Goal: Task Accomplishment & Management: Use online tool/utility

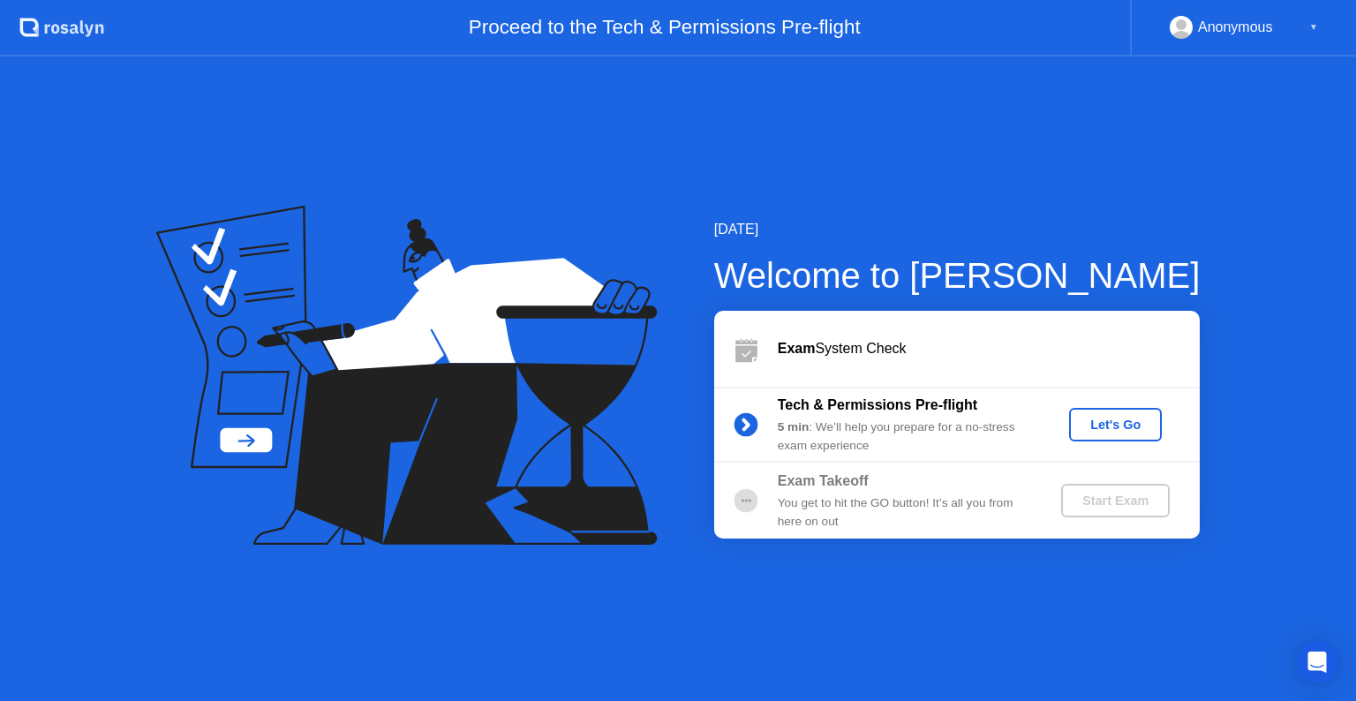
click at [1114, 425] on div "Let's Go" at bounding box center [1115, 424] width 79 height 14
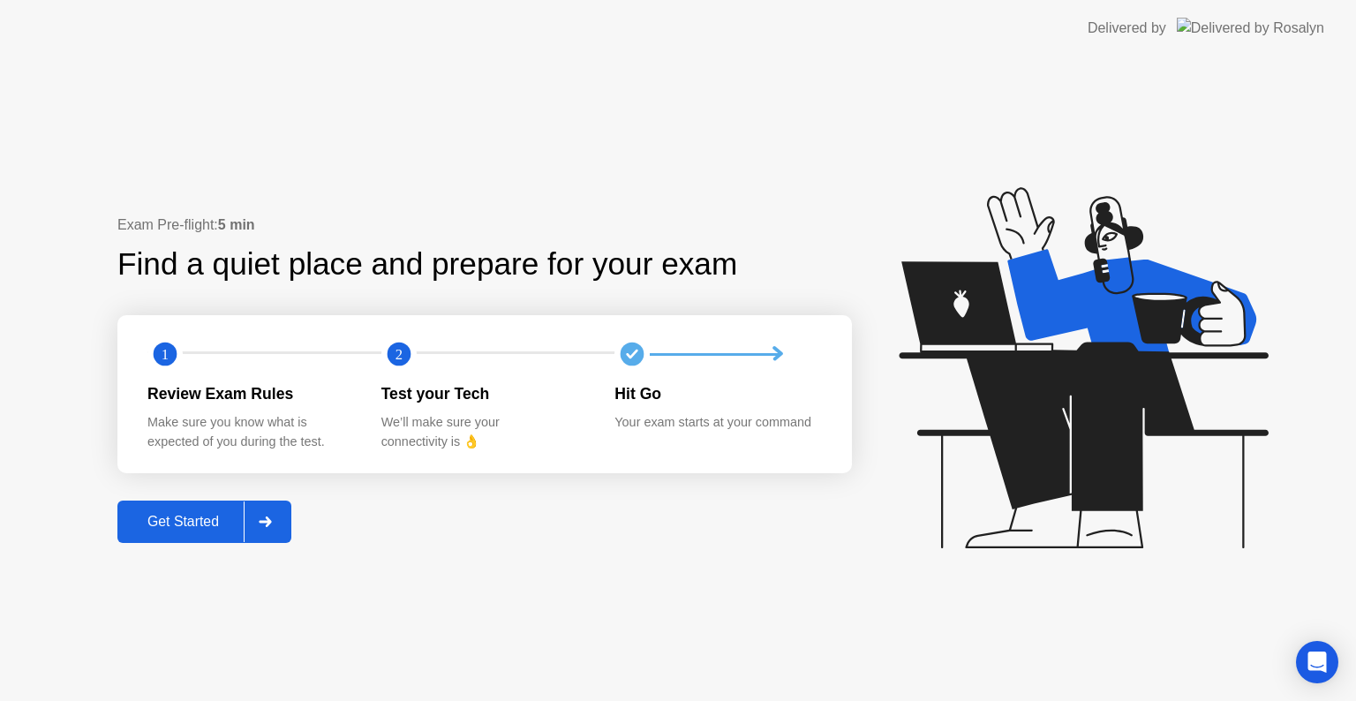
click at [272, 532] on div at bounding box center [265, 521] width 42 height 41
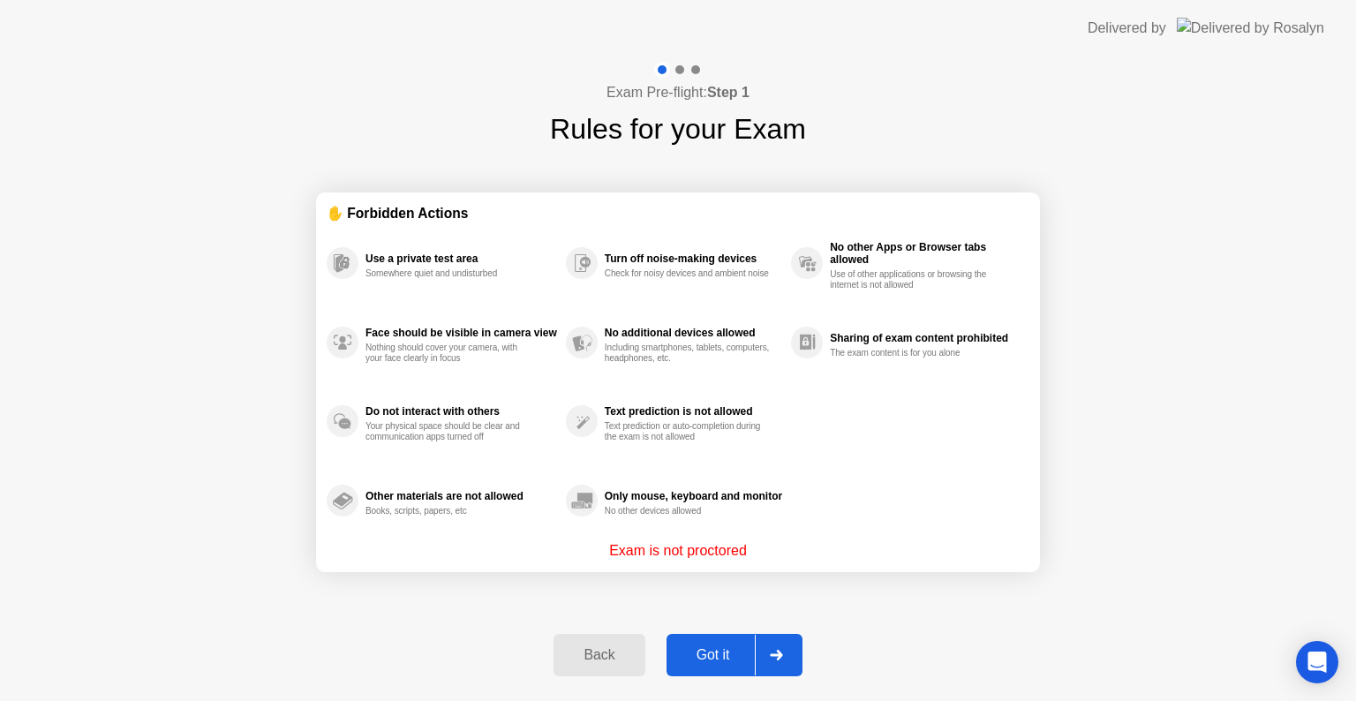
click at [720, 654] on div "Got it" at bounding box center [713, 655] width 83 height 16
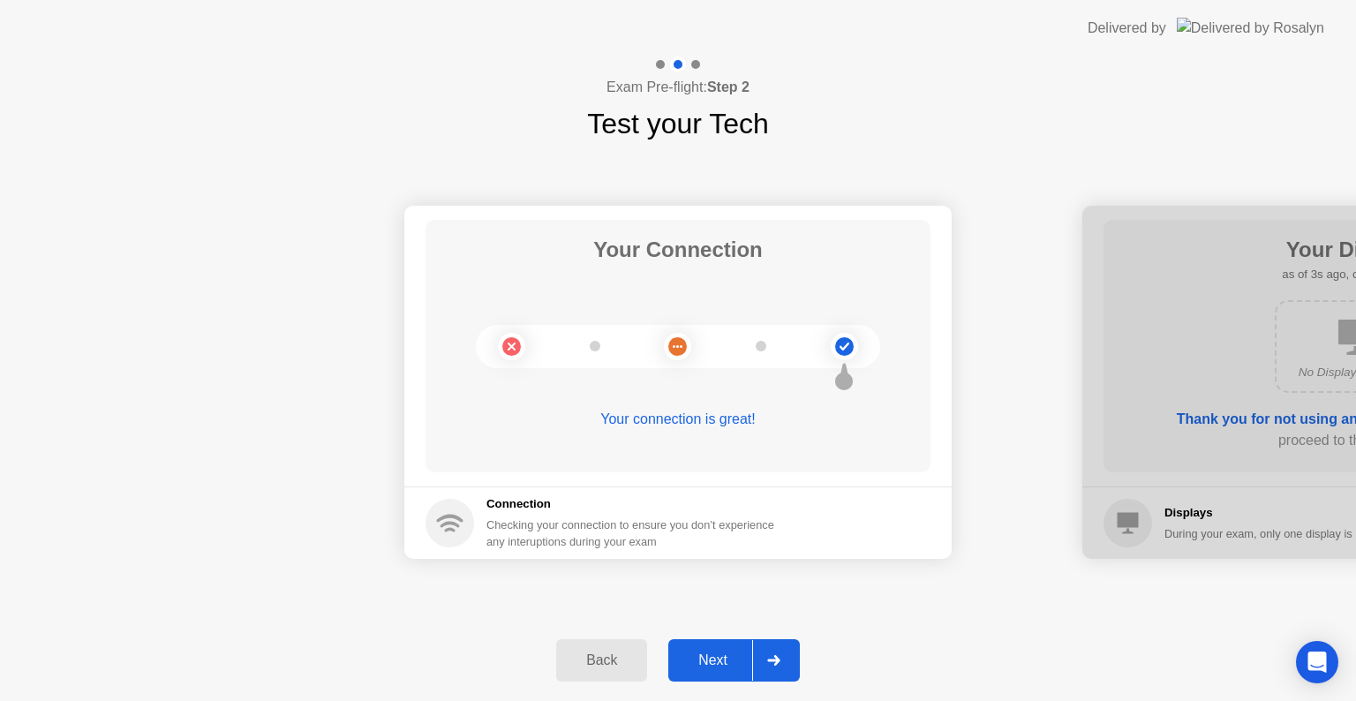
click at [722, 660] on div "Next" at bounding box center [712, 660] width 79 height 16
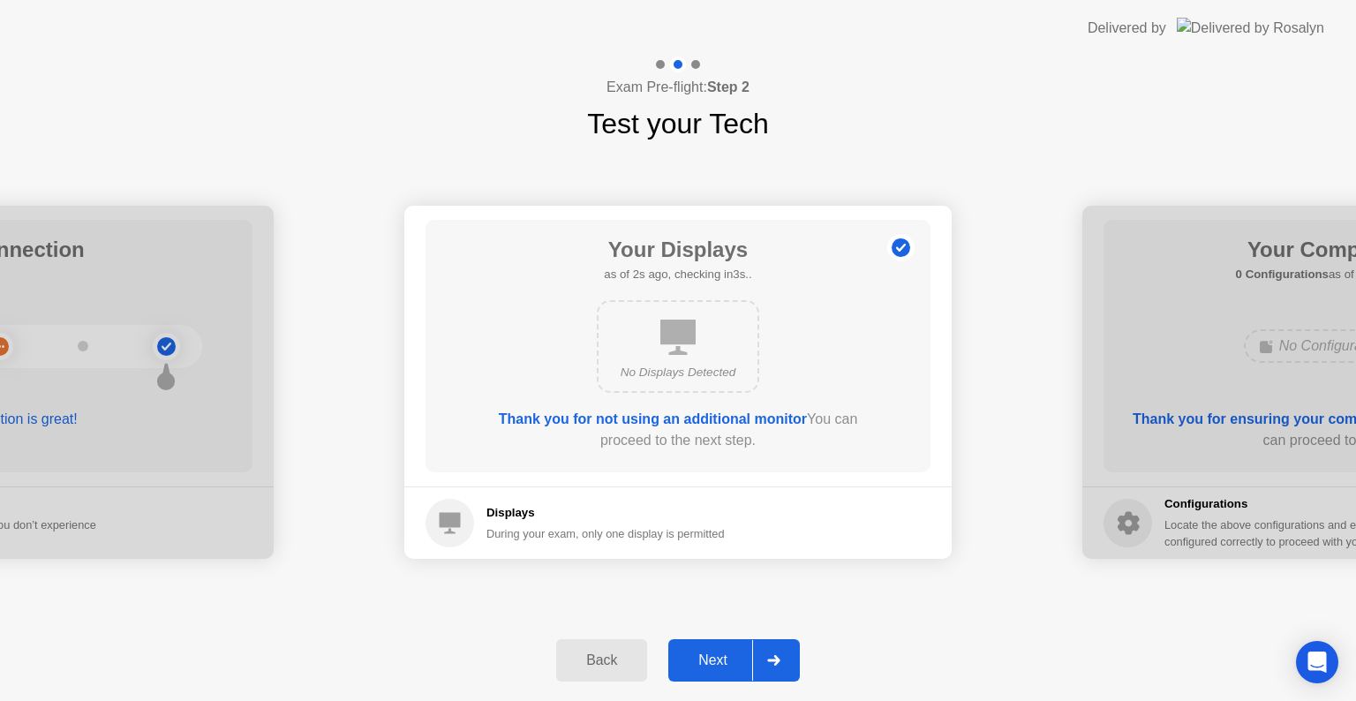
click at [719, 658] on div "Next" at bounding box center [712, 660] width 79 height 16
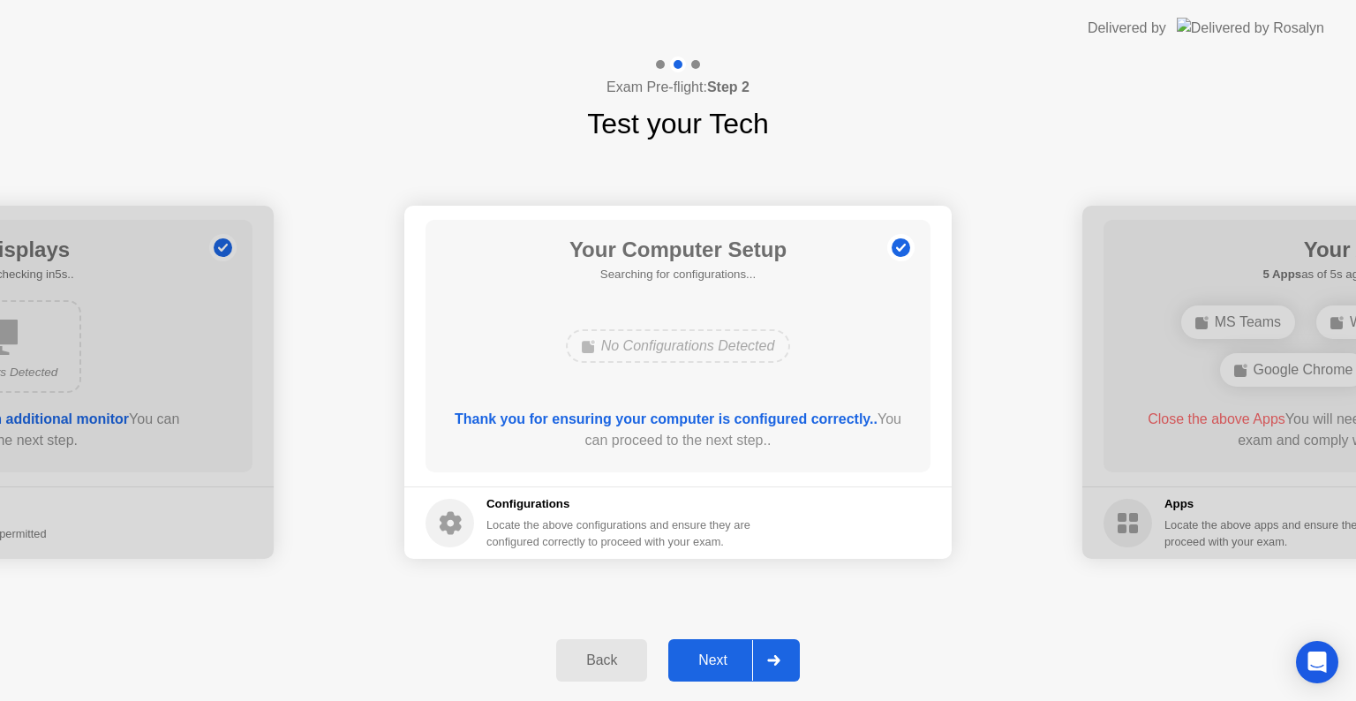
click at [719, 658] on div "Next" at bounding box center [712, 660] width 79 height 16
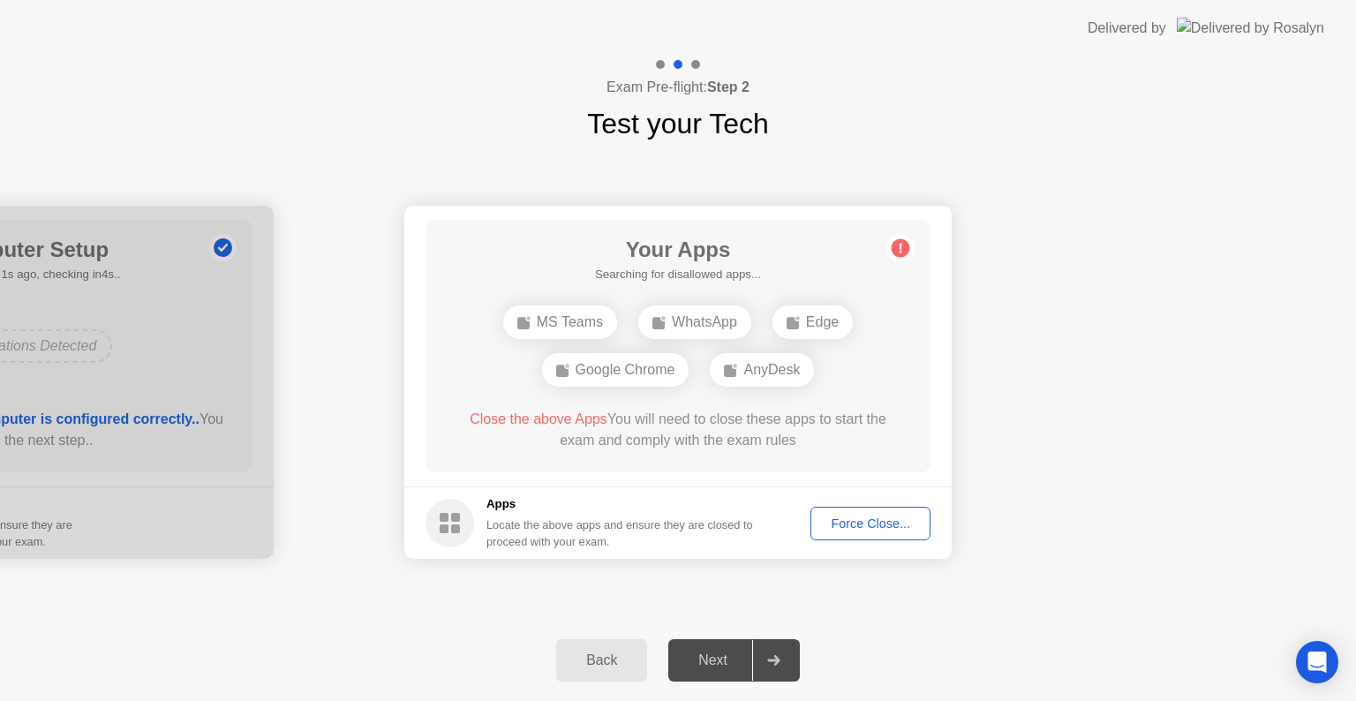
click at [892, 523] on div "Force Close..." at bounding box center [870, 523] width 108 height 14
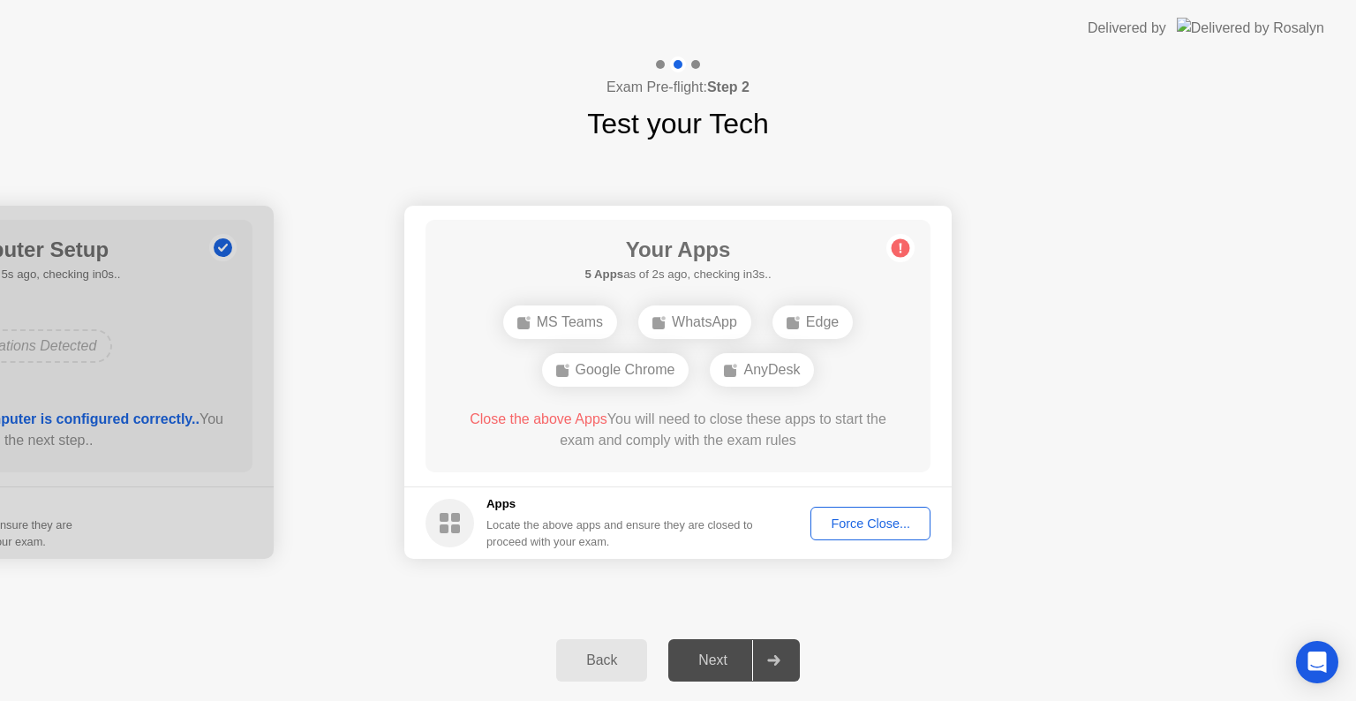
click at [563, 418] on span "Close the above Apps" at bounding box center [539, 418] width 138 height 15
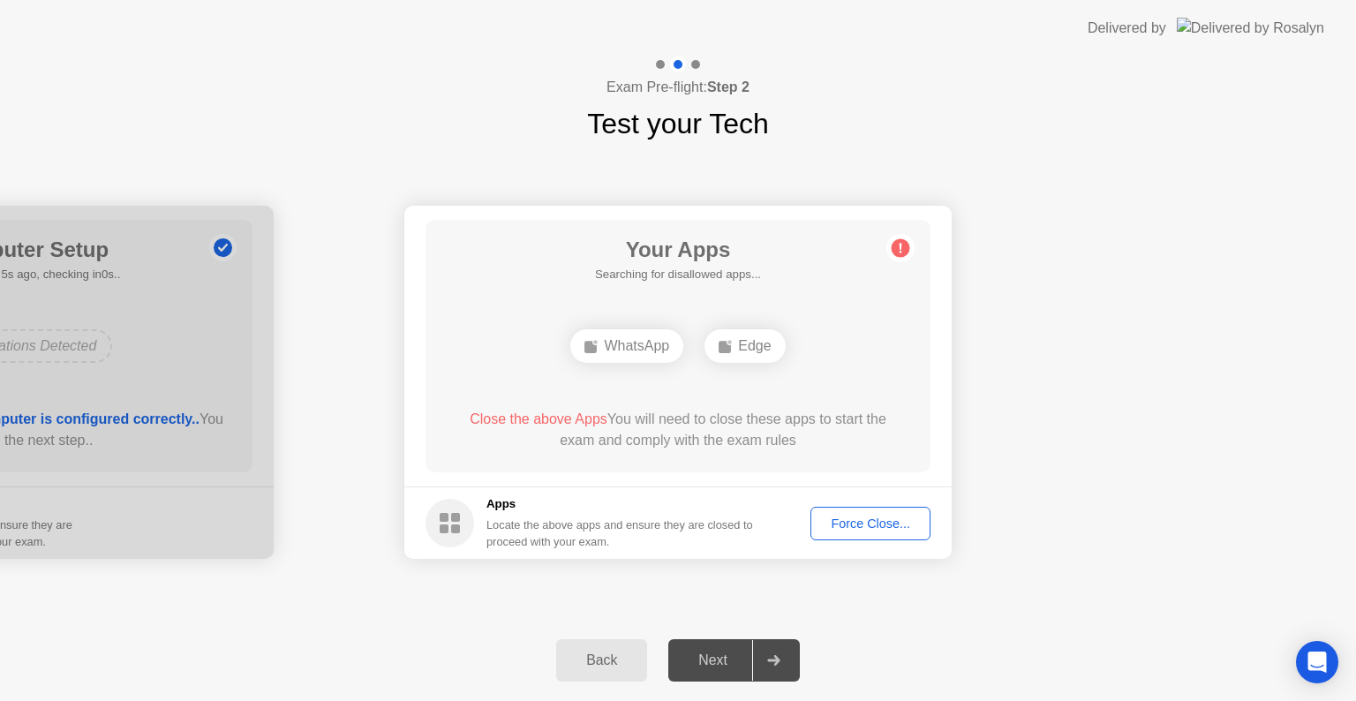
click at [838, 519] on div "Force Close..." at bounding box center [870, 523] width 108 height 14
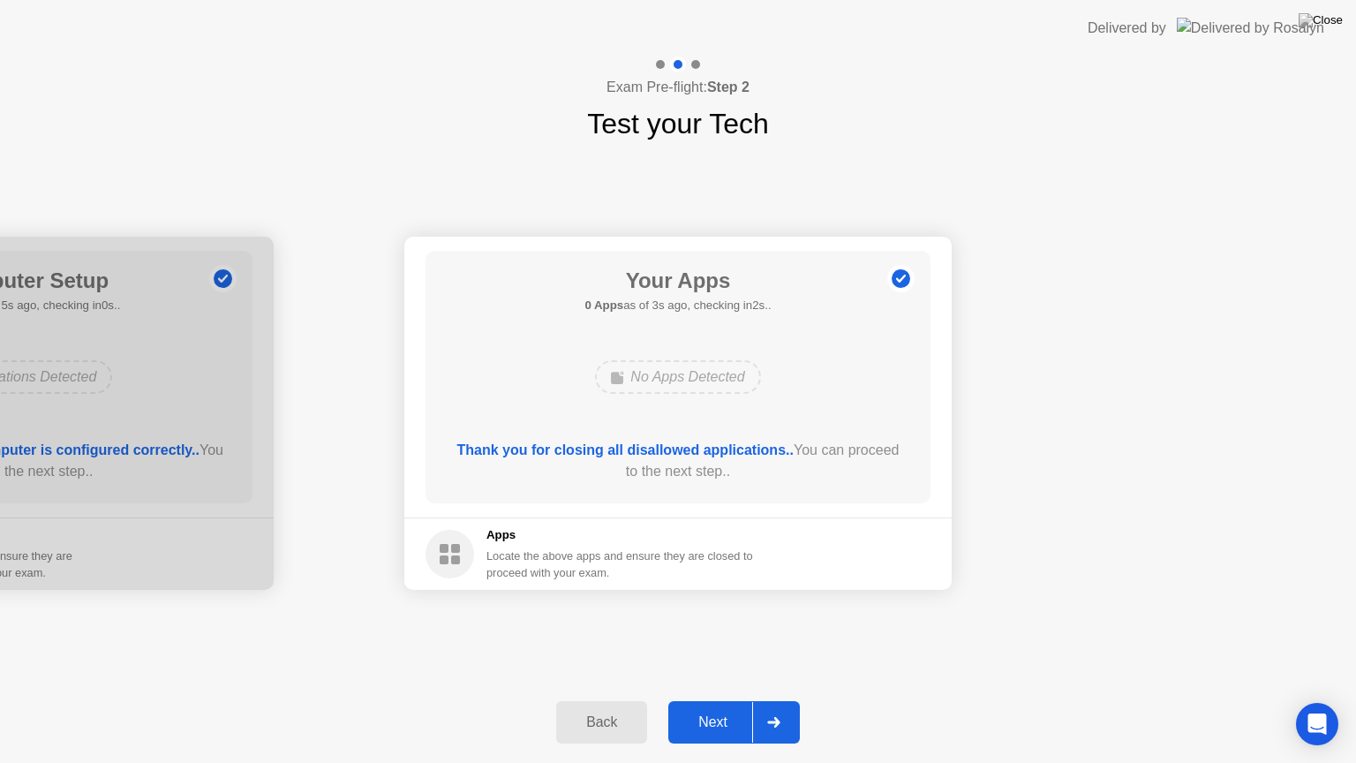
click at [733, 700] on div "Next" at bounding box center [712, 722] width 79 height 16
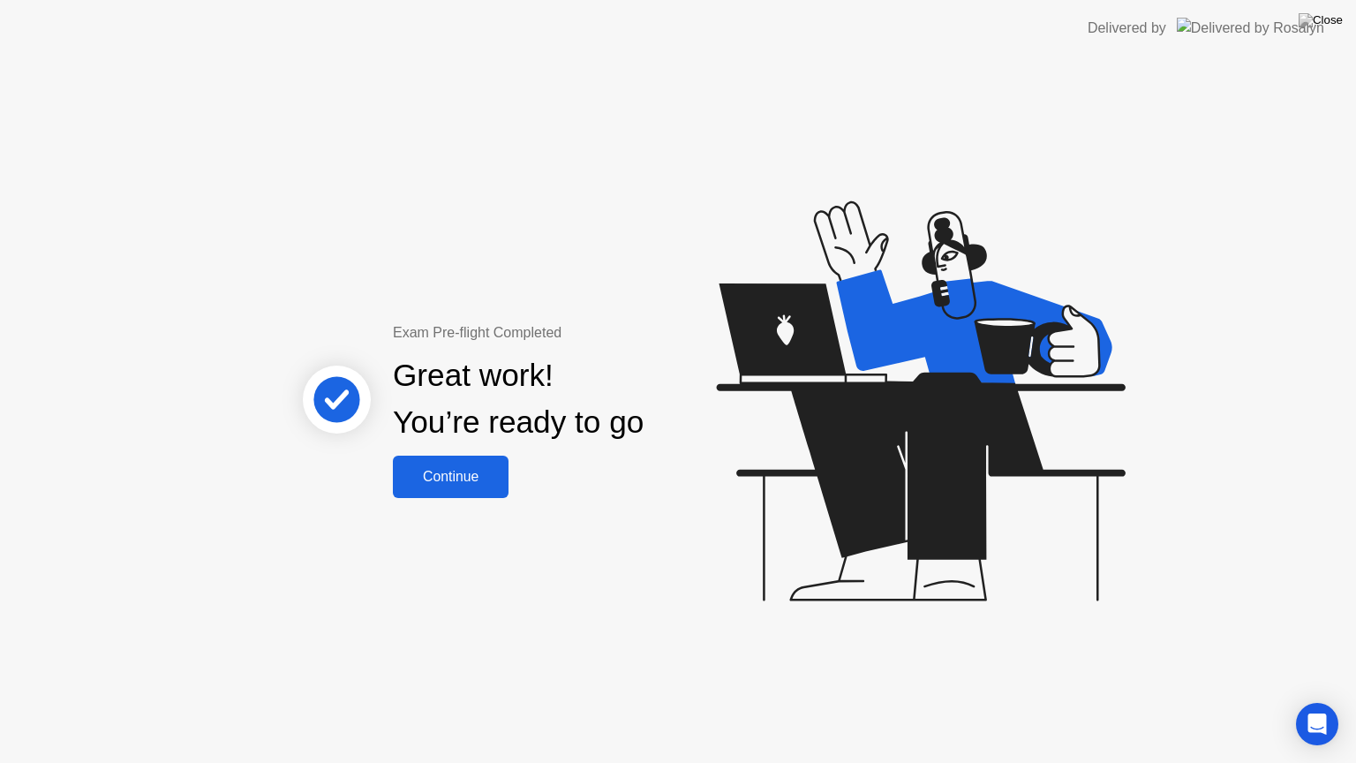
click at [485, 492] on button "Continue" at bounding box center [451, 476] width 116 height 42
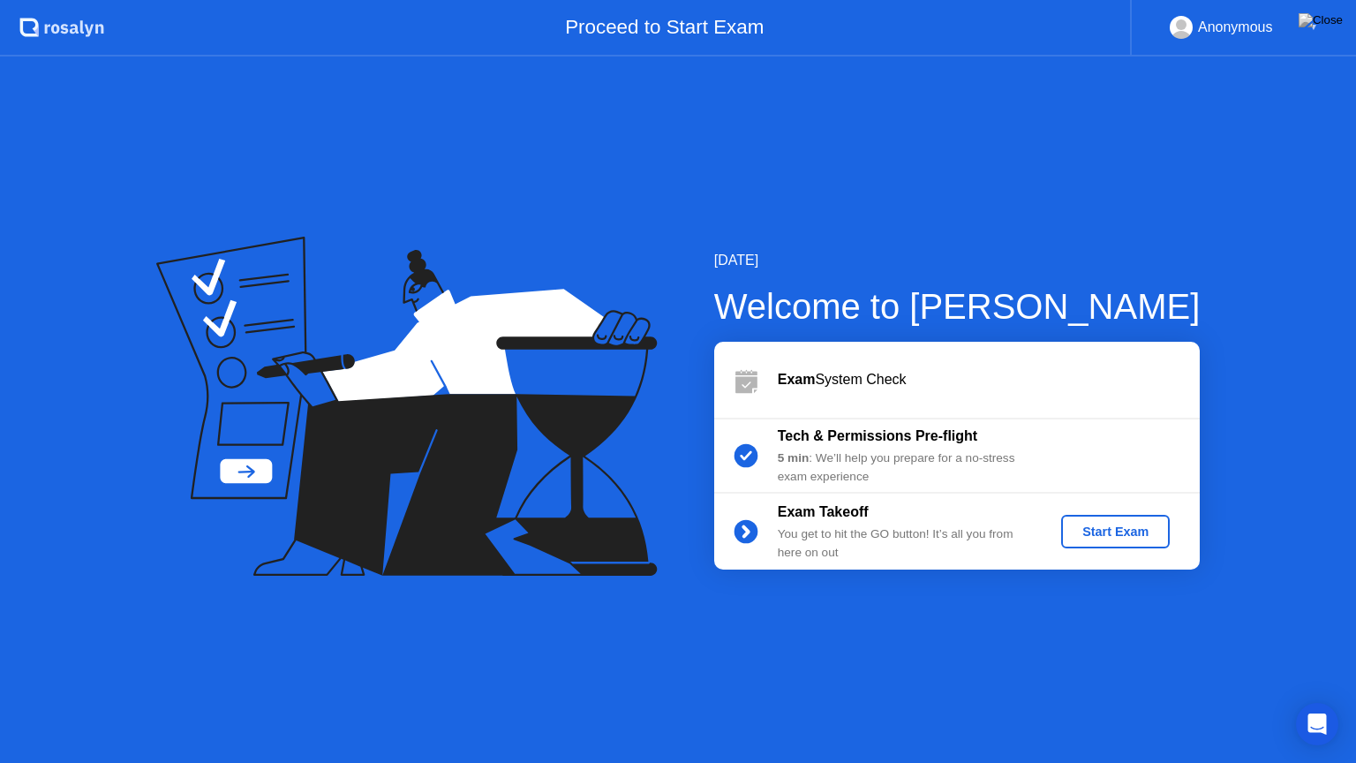
click at [1103, 530] on div "Start Exam" at bounding box center [1115, 531] width 94 height 14
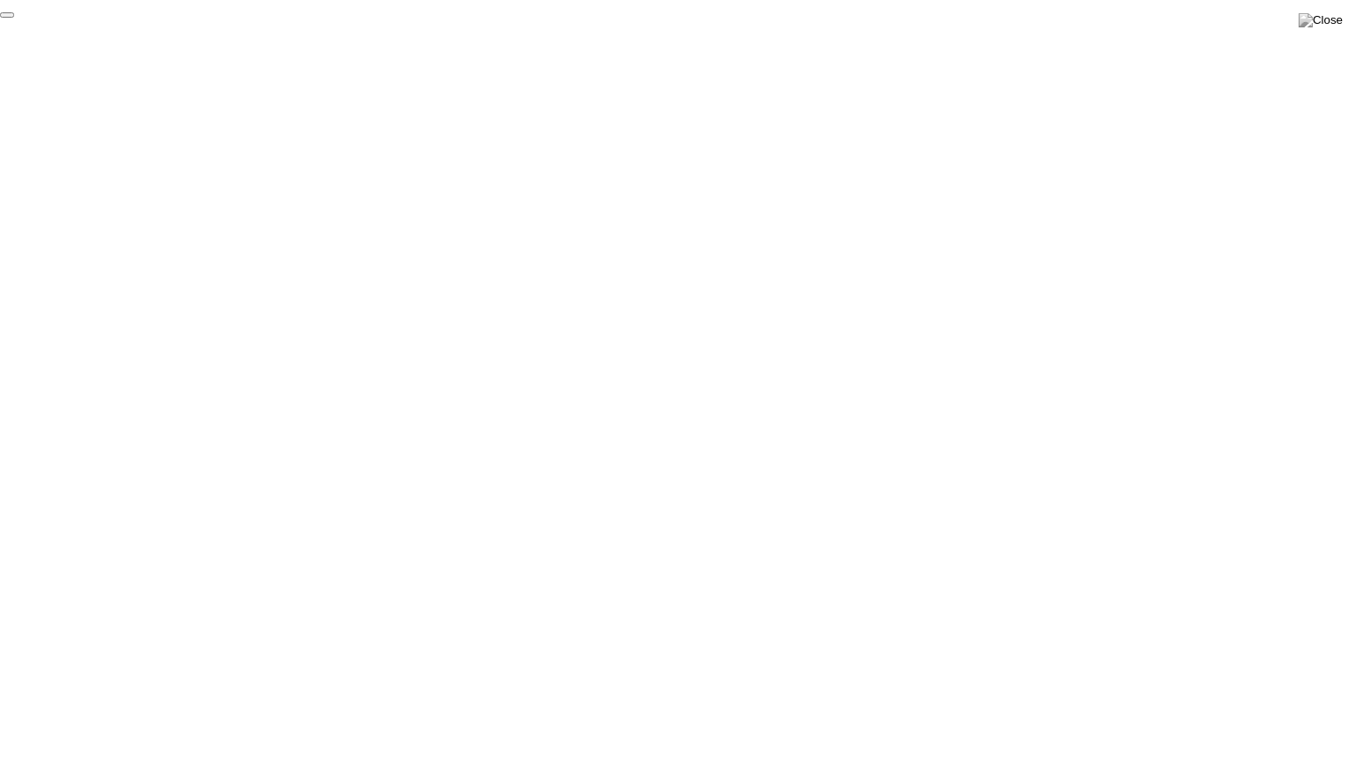
click div "End Proctoring Session"
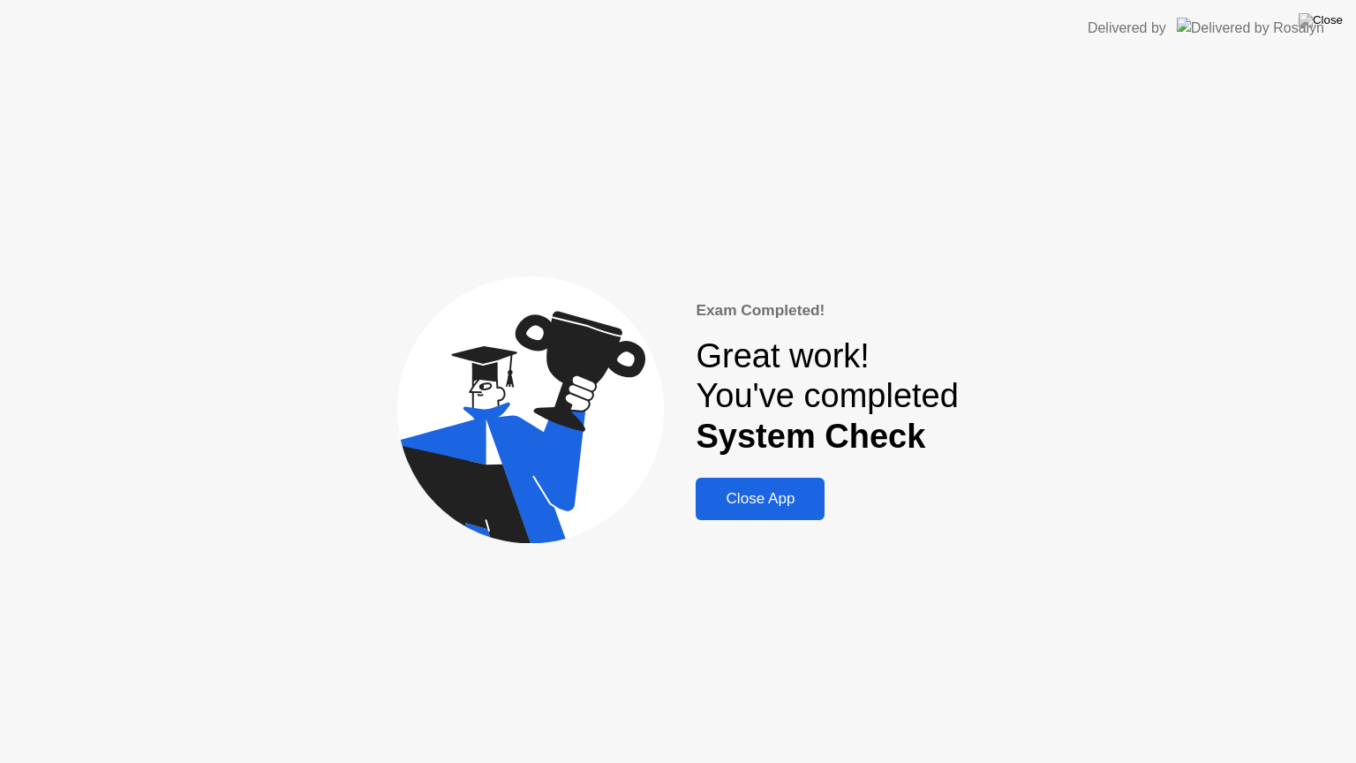
click at [783, 496] on div "Close App" at bounding box center [760, 499] width 118 height 18
